Goal: Information Seeking & Learning: Learn about a topic

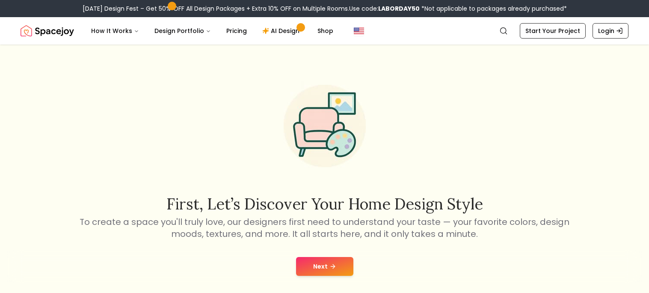
click at [331, 261] on button "Next" at bounding box center [324, 266] width 57 height 19
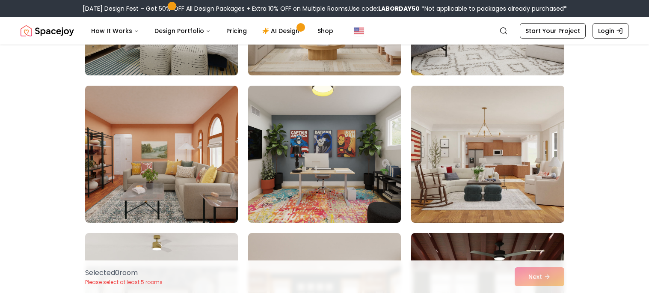
scroll to position [179, 0]
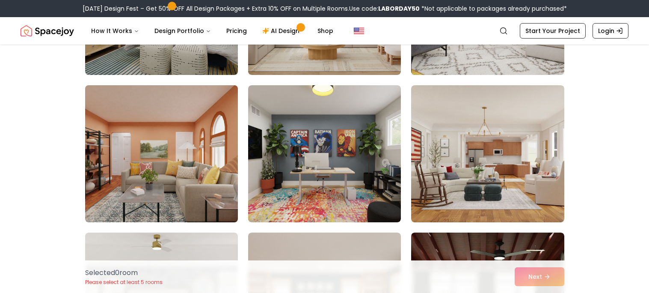
click at [197, 188] on img at bounding box center [161, 154] width 161 height 144
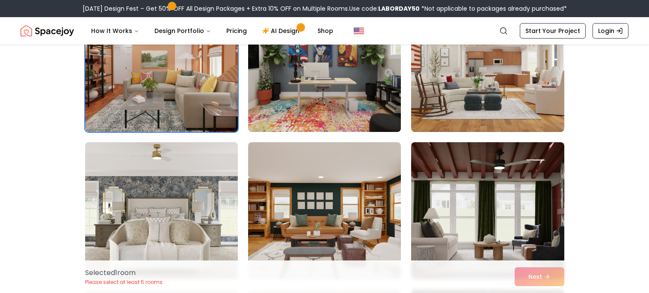
scroll to position [287, 0]
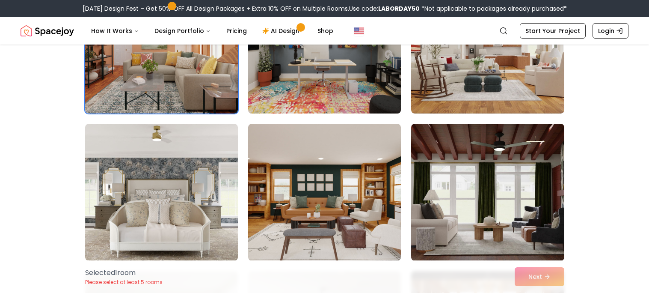
click at [293, 210] on img at bounding box center [324, 192] width 153 height 137
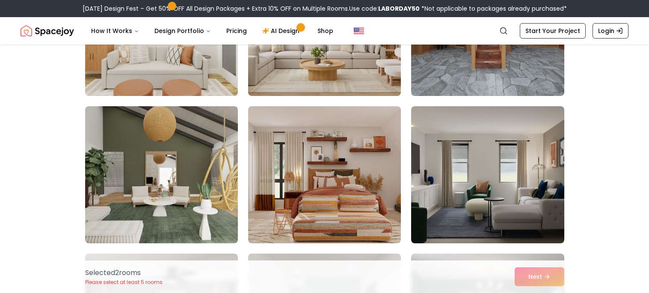
scroll to position [604, 0]
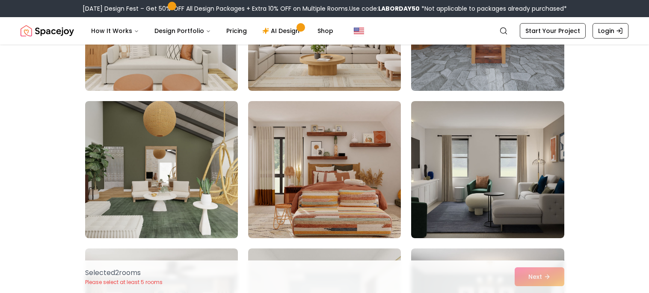
click at [293, 210] on img at bounding box center [324, 169] width 153 height 137
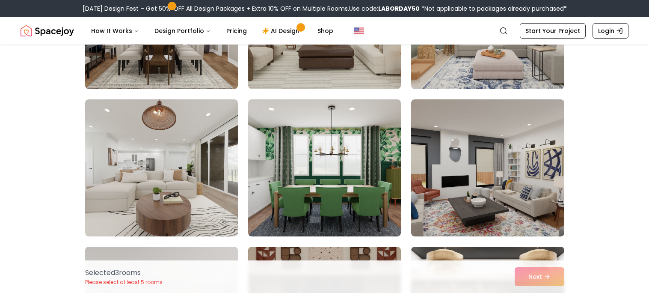
scroll to position [1492, 0]
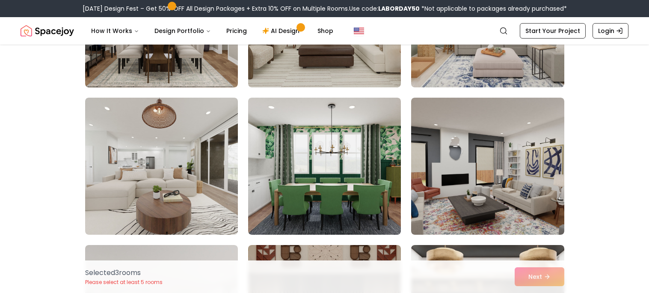
click at [312, 182] on img at bounding box center [324, 166] width 153 height 137
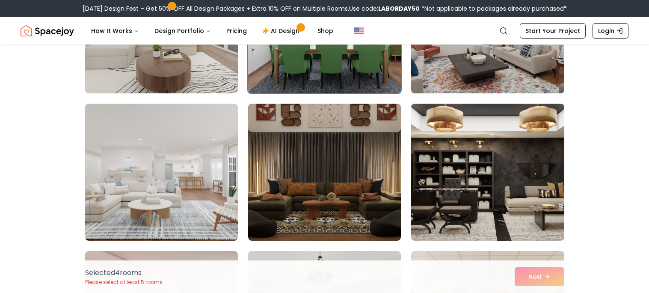
scroll to position [1633, 0]
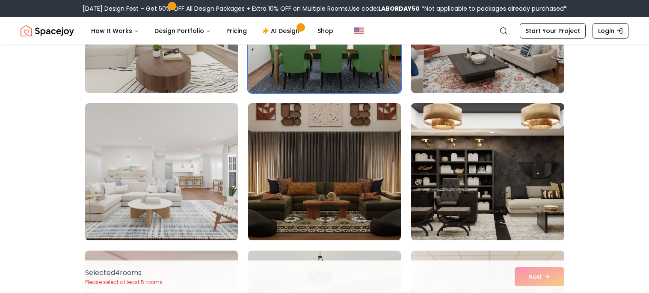
click at [453, 215] on img at bounding box center [488, 172] width 161 height 144
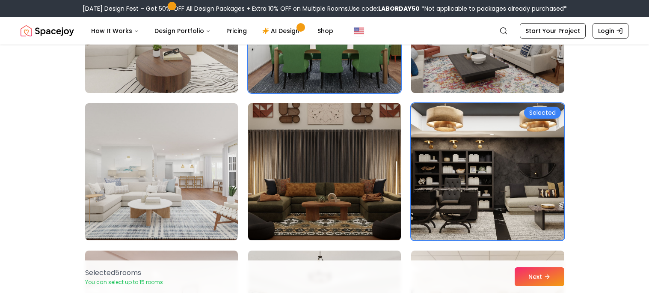
click at [370, 197] on img at bounding box center [324, 172] width 161 height 144
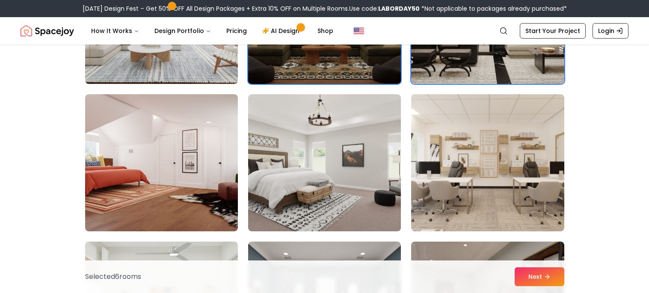
scroll to position [1794, 0]
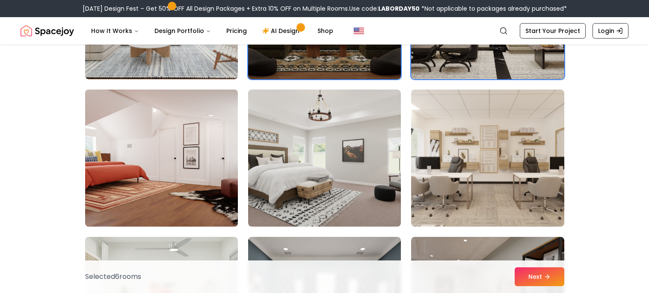
click at [191, 189] on img at bounding box center [161, 158] width 161 height 144
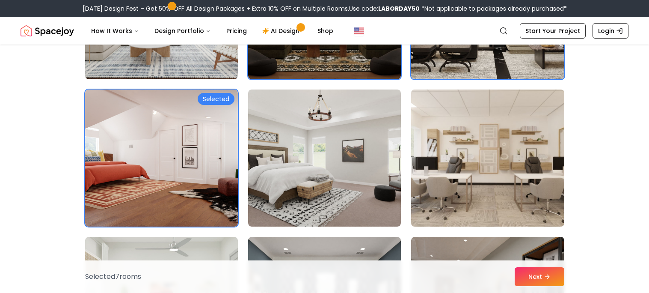
click at [437, 187] on img at bounding box center [488, 158] width 161 height 144
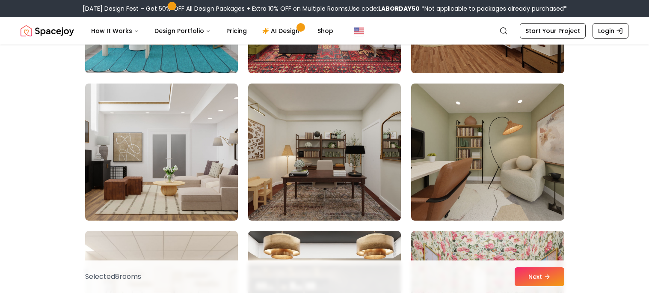
scroll to position [2096, 0]
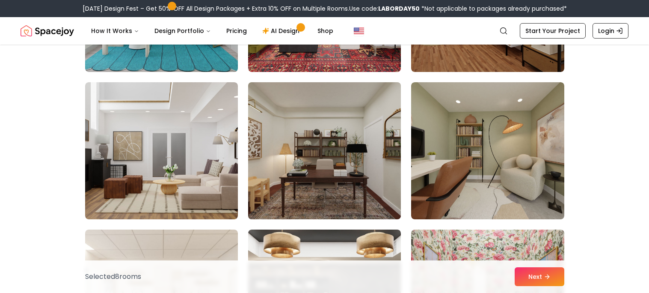
click at [338, 183] on img at bounding box center [324, 151] width 161 height 144
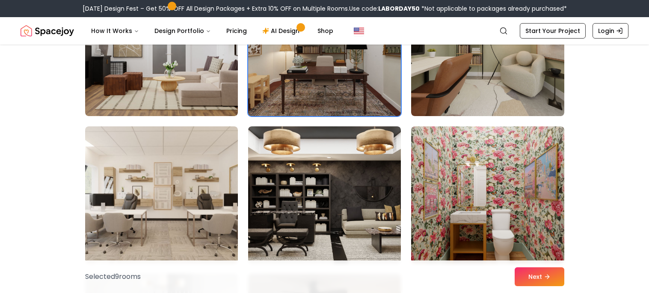
scroll to position [2239, 0]
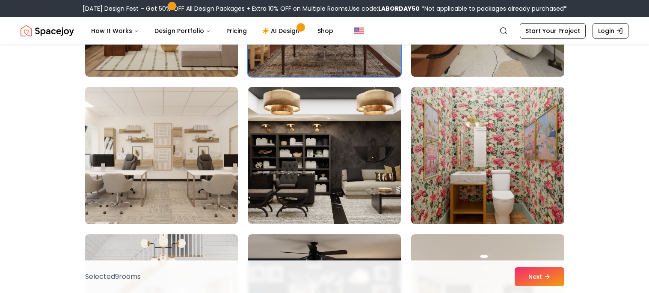
click at [342, 176] on img at bounding box center [324, 155] width 153 height 137
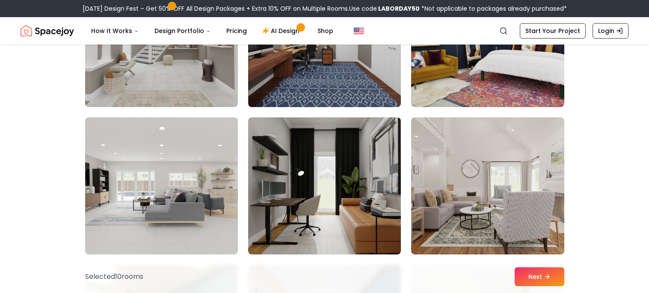
scroll to position [2796, 0]
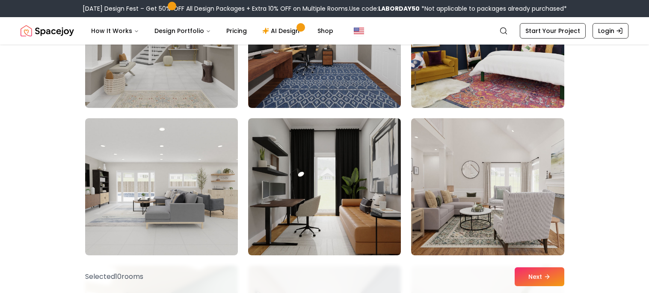
click at [363, 200] on img at bounding box center [324, 186] width 153 height 137
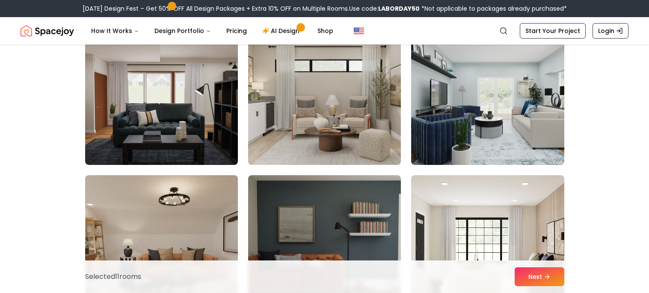
scroll to position [3182, 0]
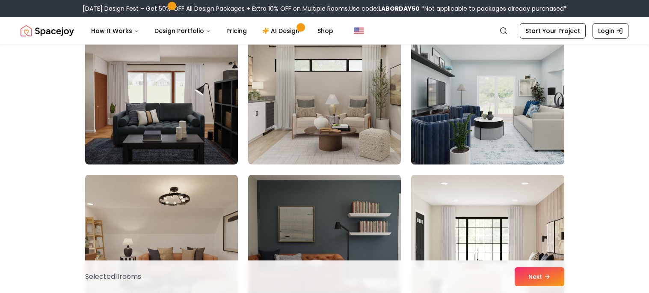
click at [454, 137] on img at bounding box center [488, 96] width 161 height 144
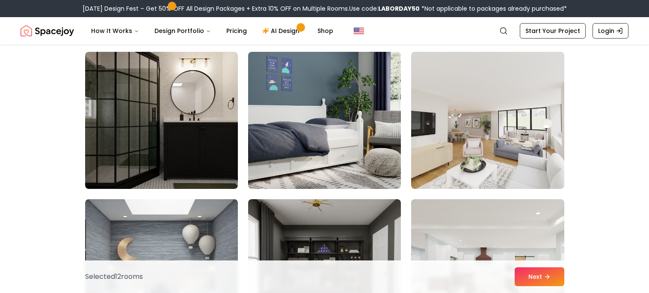
scroll to position [3436, 0]
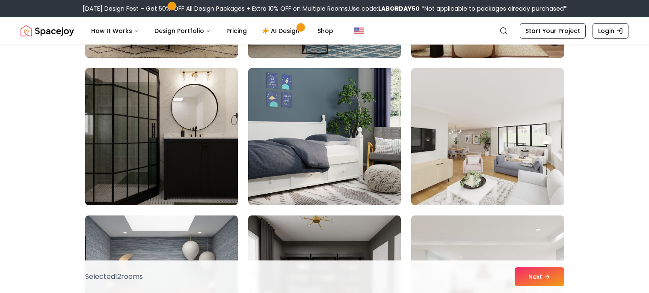
click at [156, 148] on img at bounding box center [161, 137] width 161 height 144
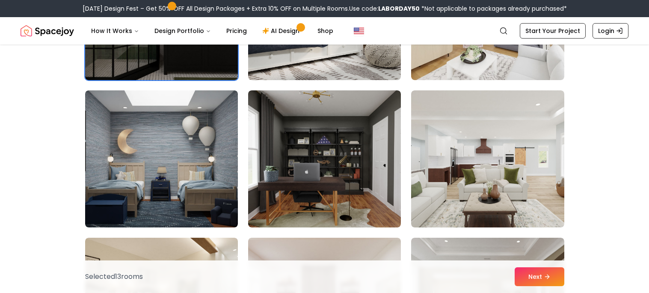
scroll to position [3565, 0]
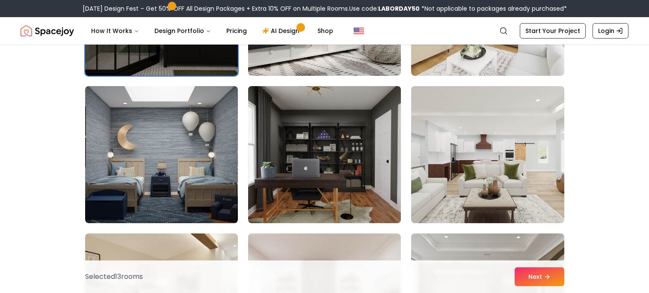
click at [289, 168] on img at bounding box center [324, 155] width 161 height 144
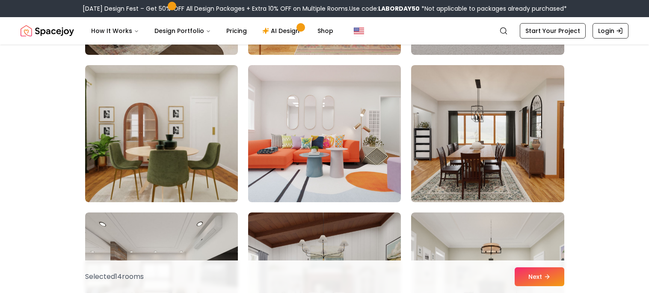
scroll to position [3882, 0]
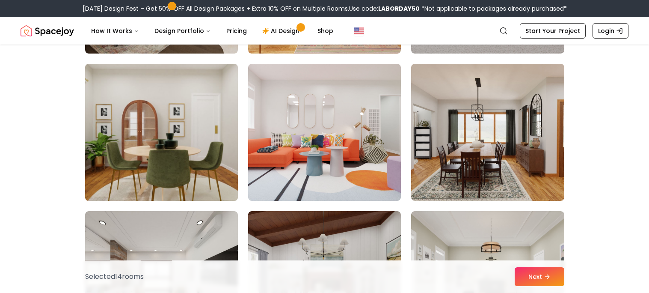
click at [161, 171] on img at bounding box center [161, 132] width 161 height 144
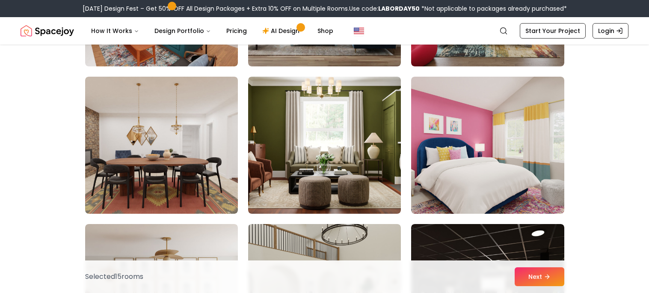
scroll to position [4461, 0]
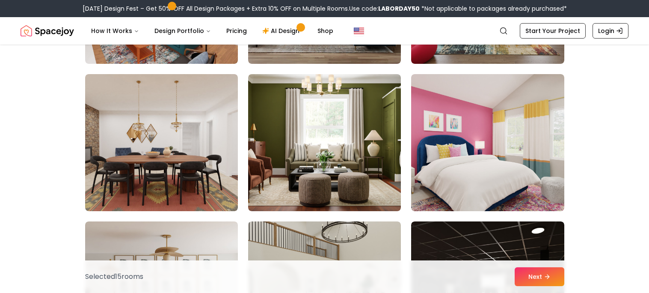
click at [286, 170] on img at bounding box center [324, 142] width 153 height 137
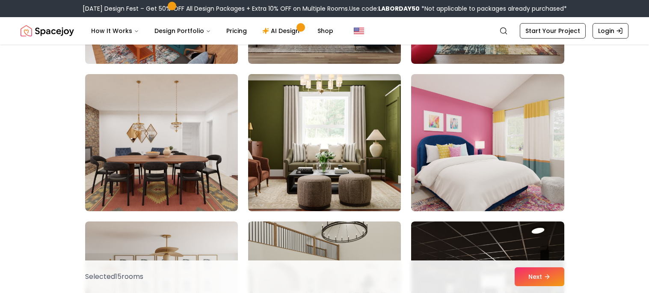
click at [357, 156] on img at bounding box center [324, 143] width 161 height 144
click at [324, 143] on img at bounding box center [324, 143] width 161 height 144
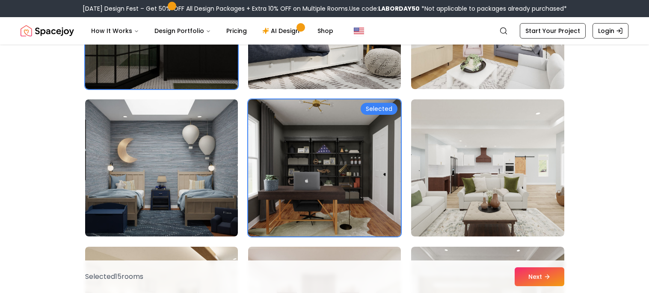
scroll to position [3544, 0]
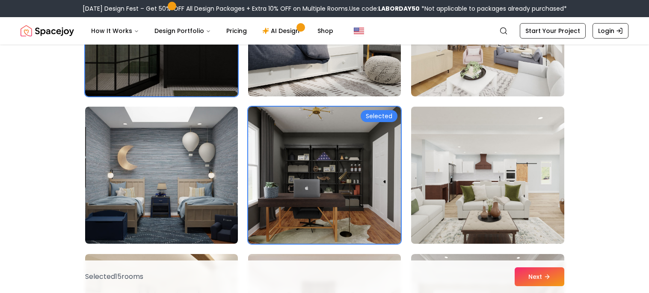
click at [516, 197] on img at bounding box center [488, 175] width 161 height 144
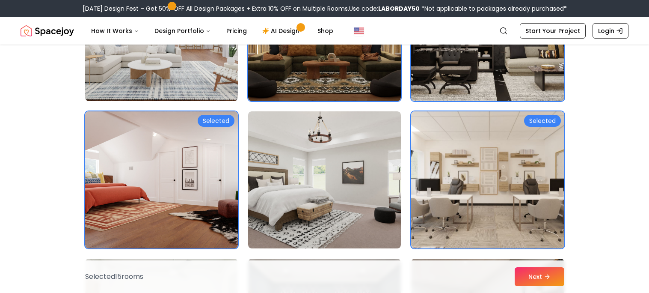
scroll to position [1771, 0]
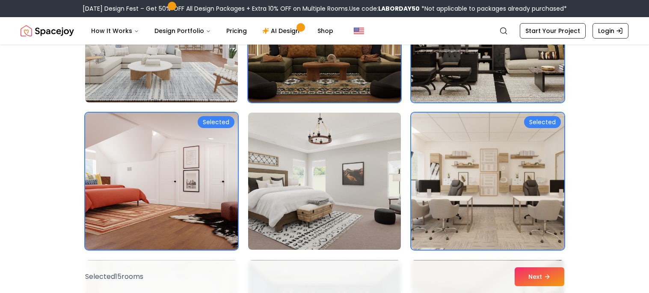
click at [173, 167] on img at bounding box center [161, 181] width 161 height 144
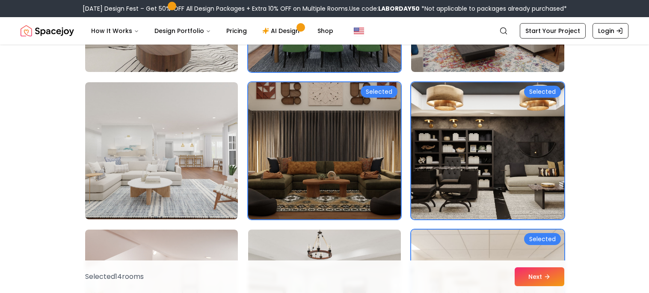
scroll to position [1644, 0]
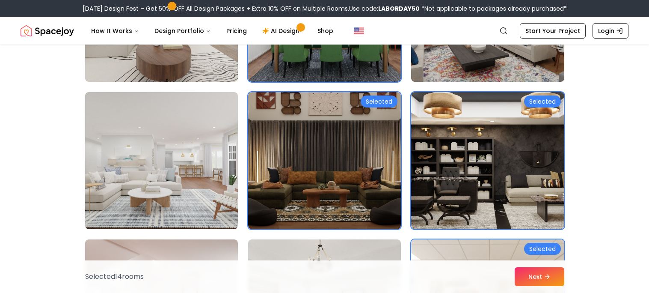
click at [485, 182] on img at bounding box center [488, 161] width 161 height 144
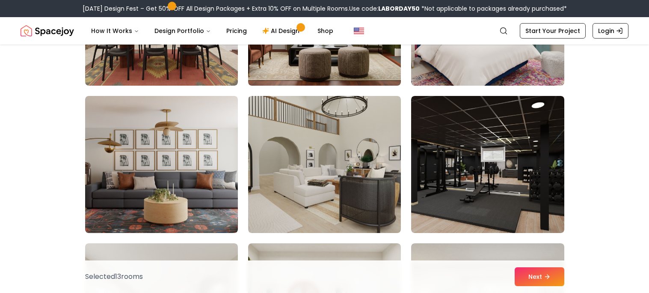
scroll to position [4586, 0]
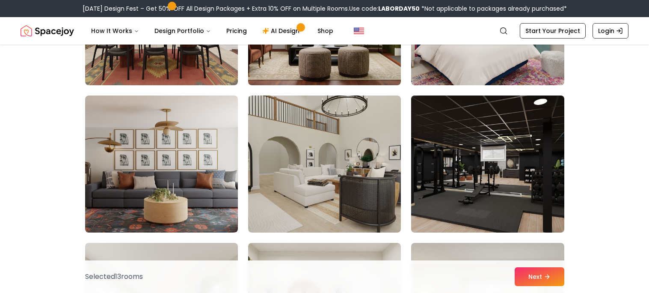
click at [487, 203] on img at bounding box center [488, 164] width 161 height 144
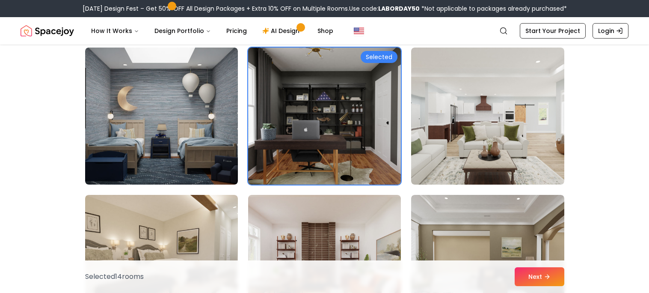
scroll to position [3581, 0]
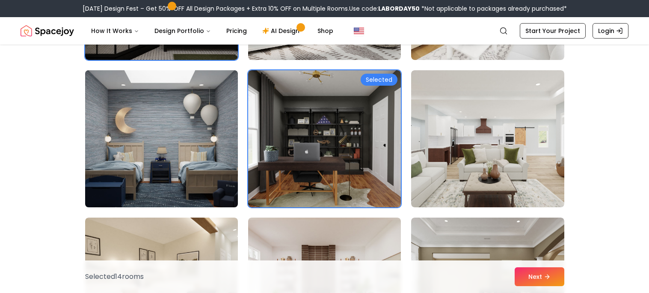
click at [161, 156] on img at bounding box center [161, 139] width 161 height 144
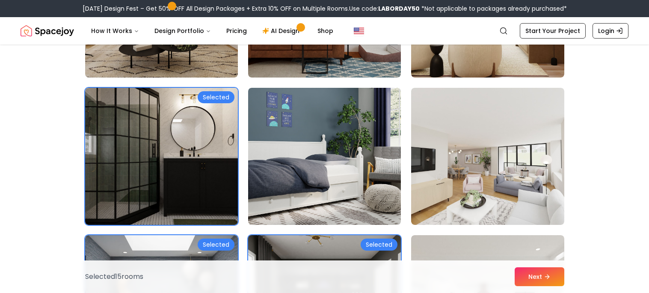
scroll to position [3414, 0]
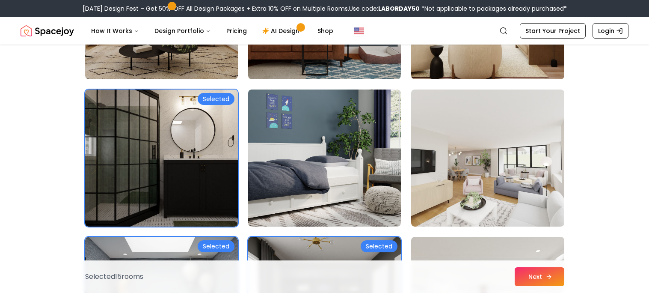
click at [553, 274] on button "Next" at bounding box center [540, 276] width 50 height 19
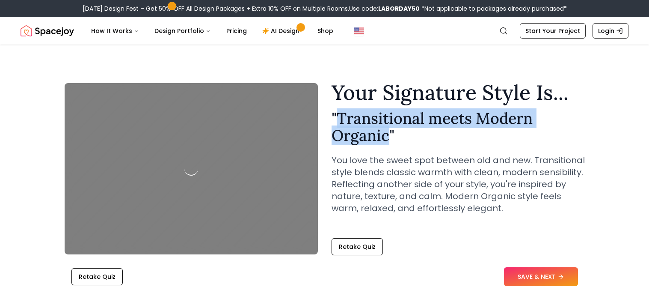
drag, startPoint x: 341, startPoint y: 116, endPoint x: 388, endPoint y: 134, distance: 51.0
click at [388, 134] on h2 "" Transitional meets Modern Organic "" at bounding box center [458, 127] width 253 height 34
copy h2 "Transitional meets Modern Organic"
